Goal: Transaction & Acquisition: Purchase product/service

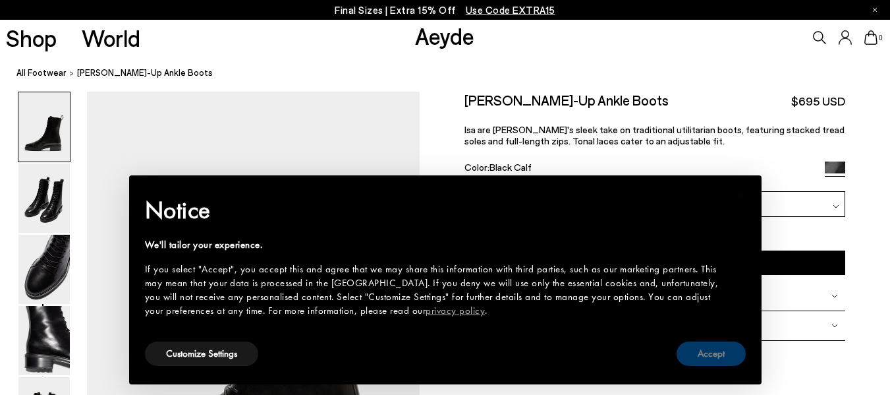
click at [709, 344] on button "Accept" at bounding box center [711, 353] width 69 height 24
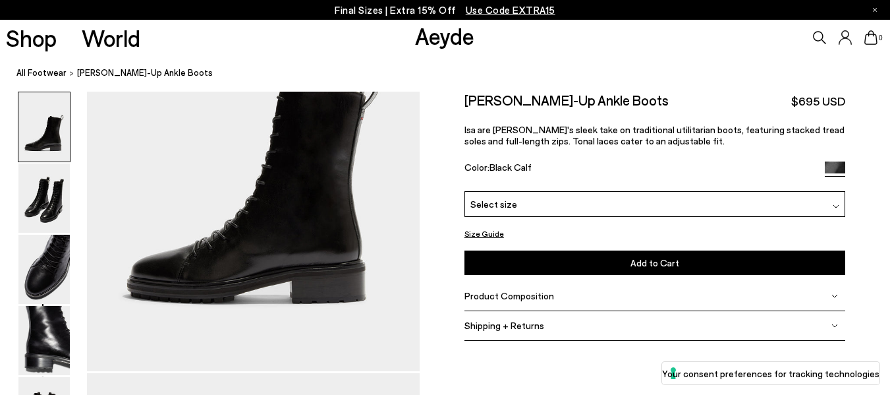
scroll to position [158, 0]
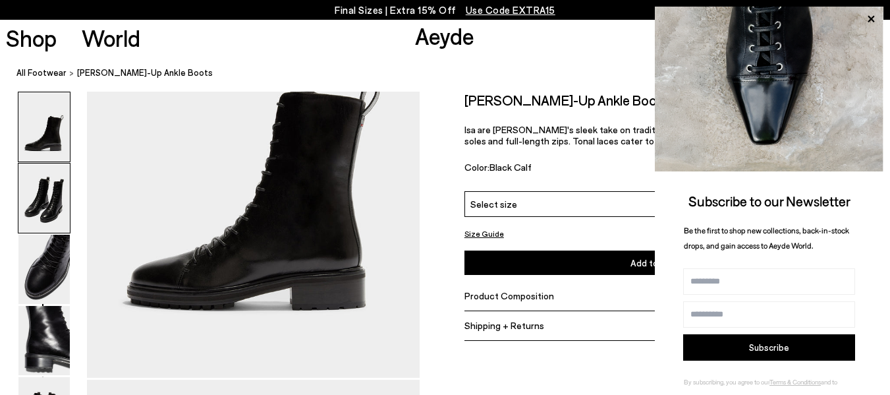
click at [48, 192] on img at bounding box center [43, 197] width 51 height 69
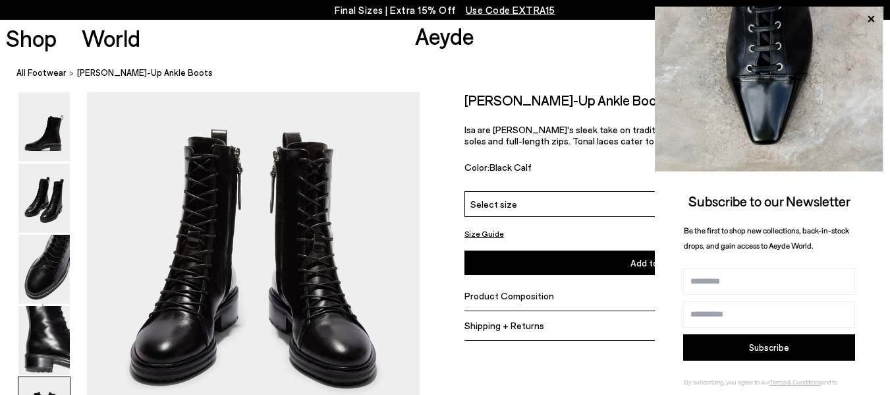
scroll to position [1846, 0]
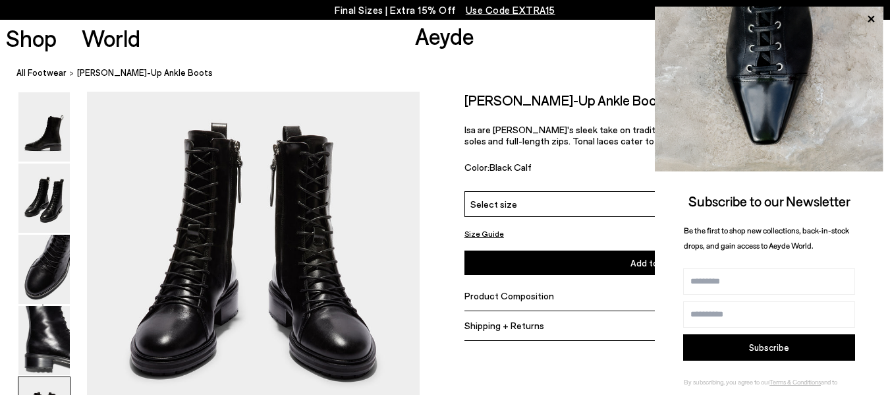
click at [49, 269] on img at bounding box center [43, 269] width 51 height 69
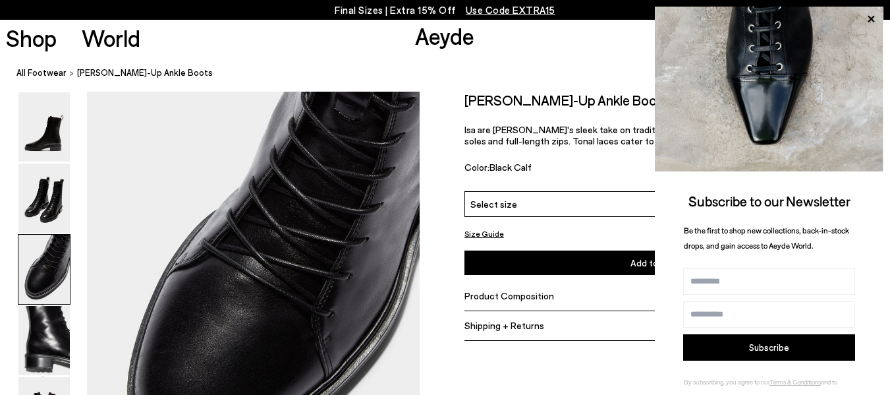
scroll to position [893, 0]
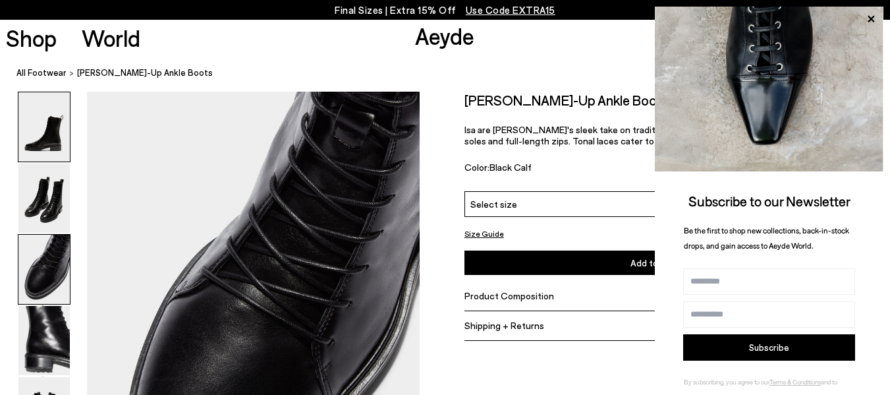
click at [50, 132] on img at bounding box center [43, 126] width 51 height 69
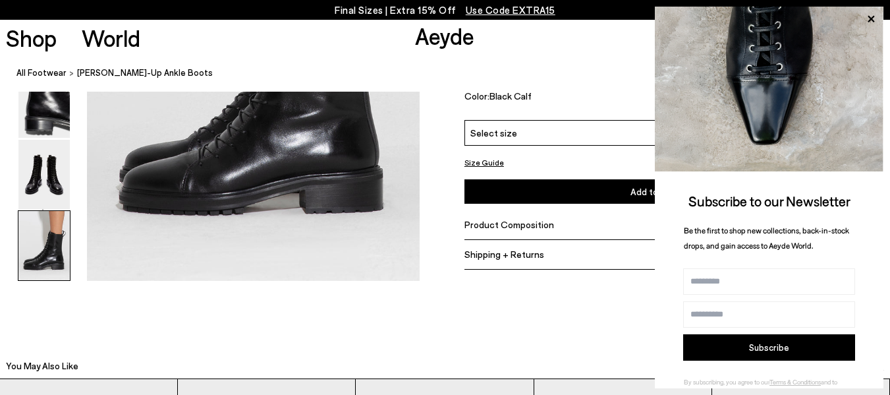
scroll to position [2825, 0]
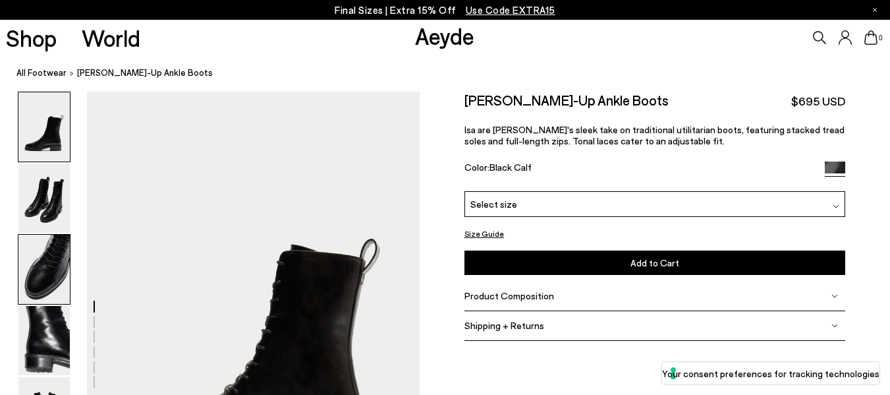
click at [55, 248] on img at bounding box center [43, 269] width 51 height 69
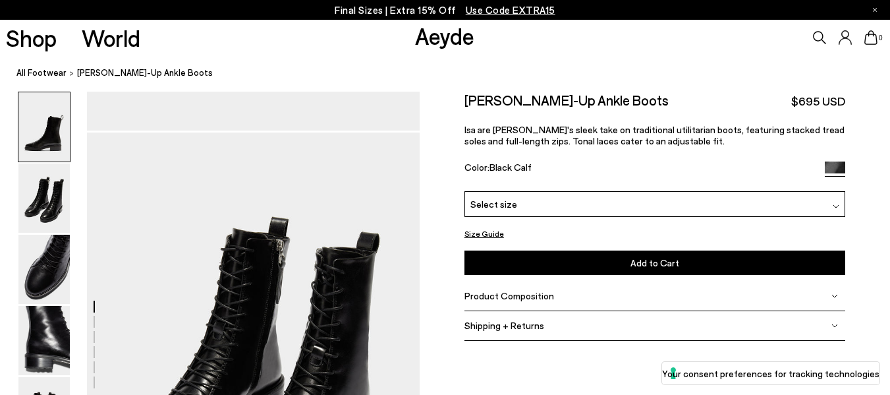
scroll to position [152, 0]
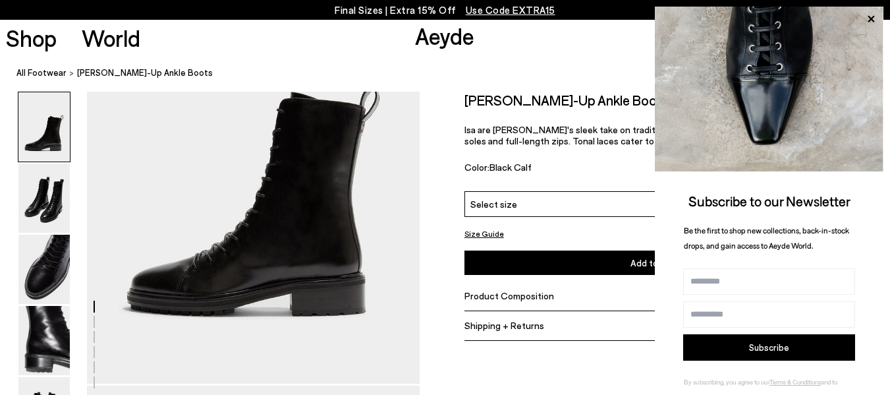
click at [621, 76] on ol "All Footwear Isa Lace-Up Ankle Boots" at bounding box center [452, 73] width 873 height 14
